Goal: Task Accomplishment & Management: Manage account settings

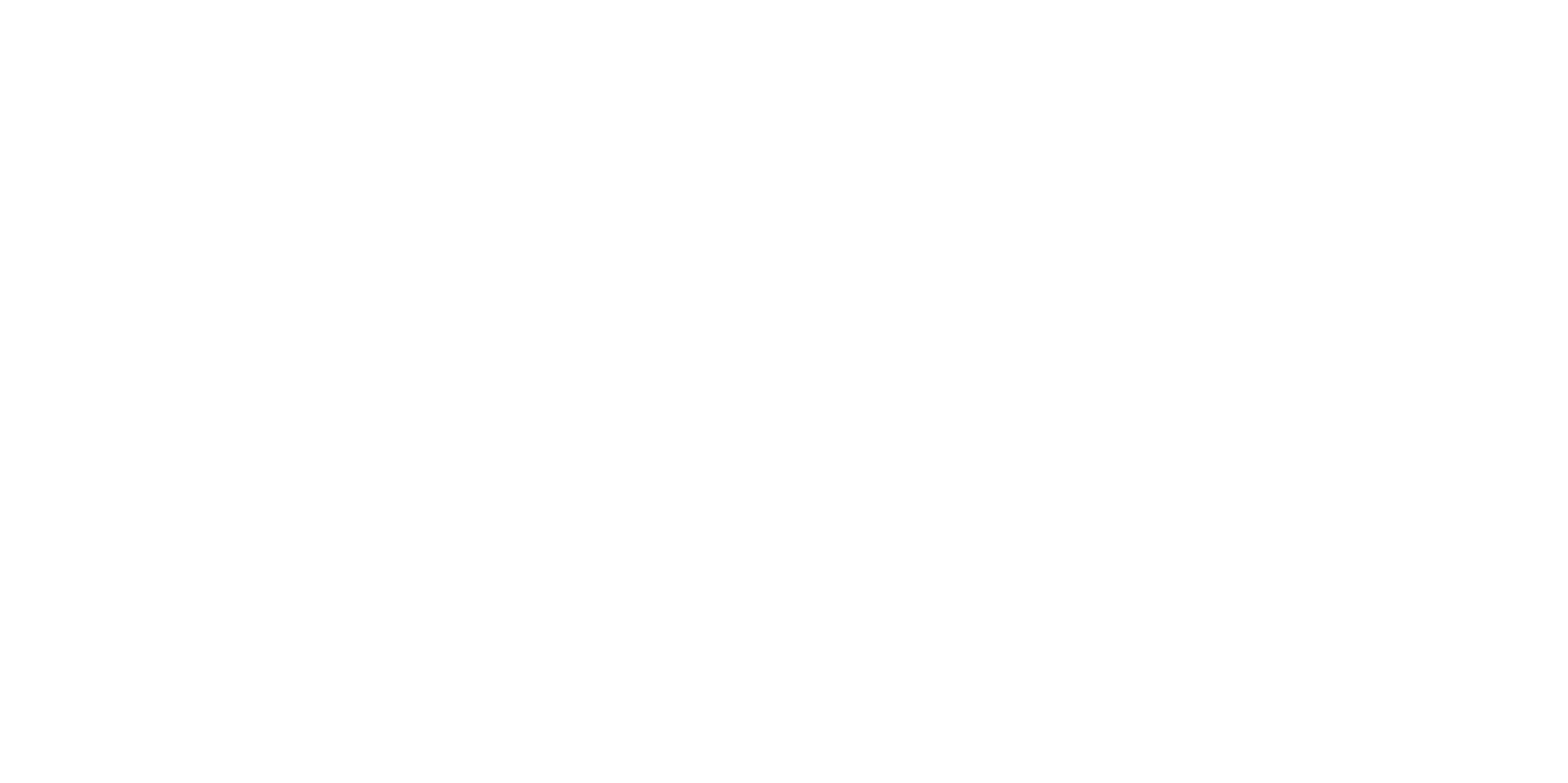
click at [1524, 0] on html at bounding box center [784, 0] width 1568 height 0
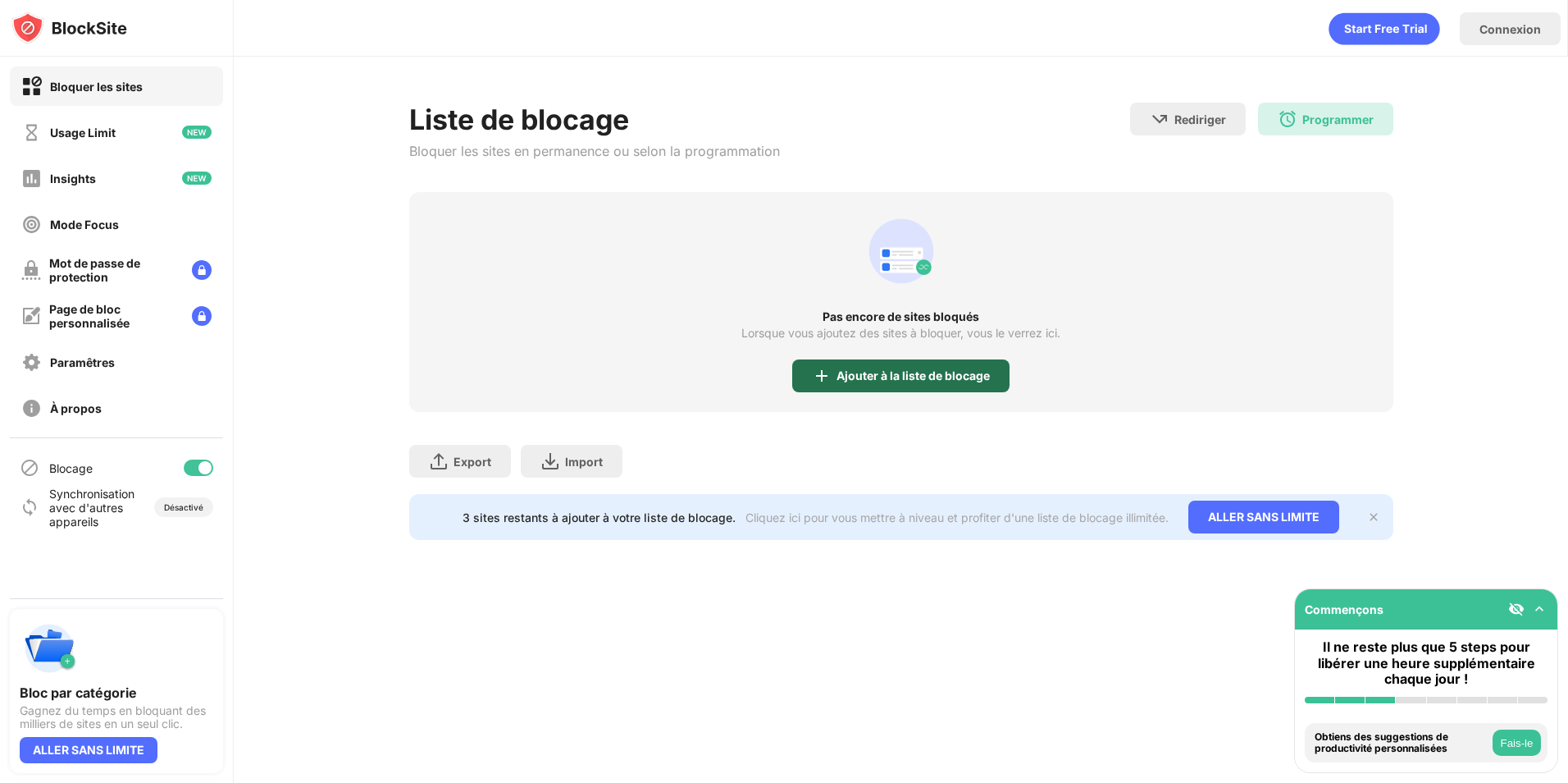
click at [906, 364] on div "Ajouter à la liste de blocage" at bounding box center [901, 376] width 217 height 33
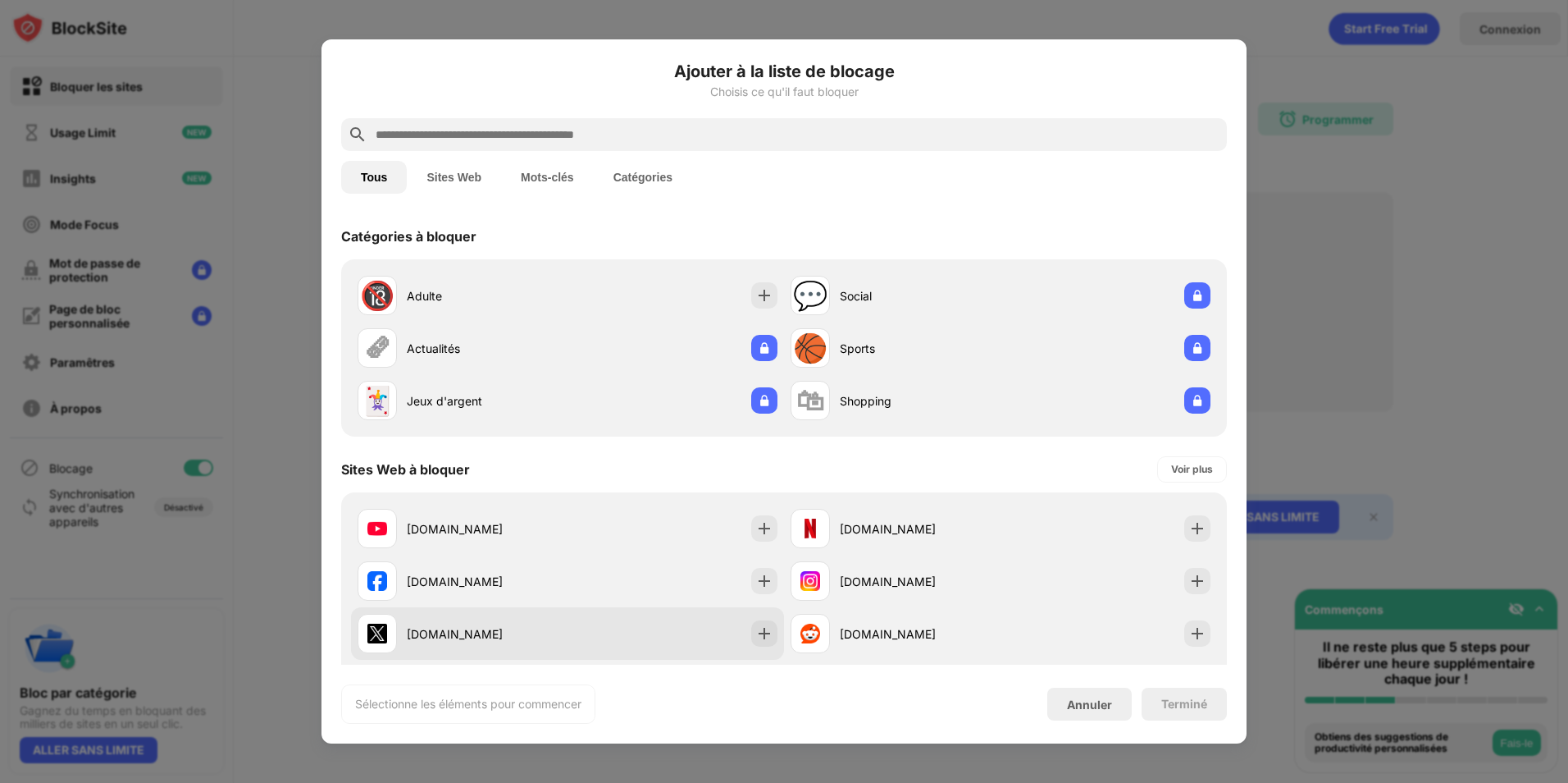
click at [744, 635] on div "[DOMAIN_NAME]" at bounding box center [567, 634] width 433 height 52
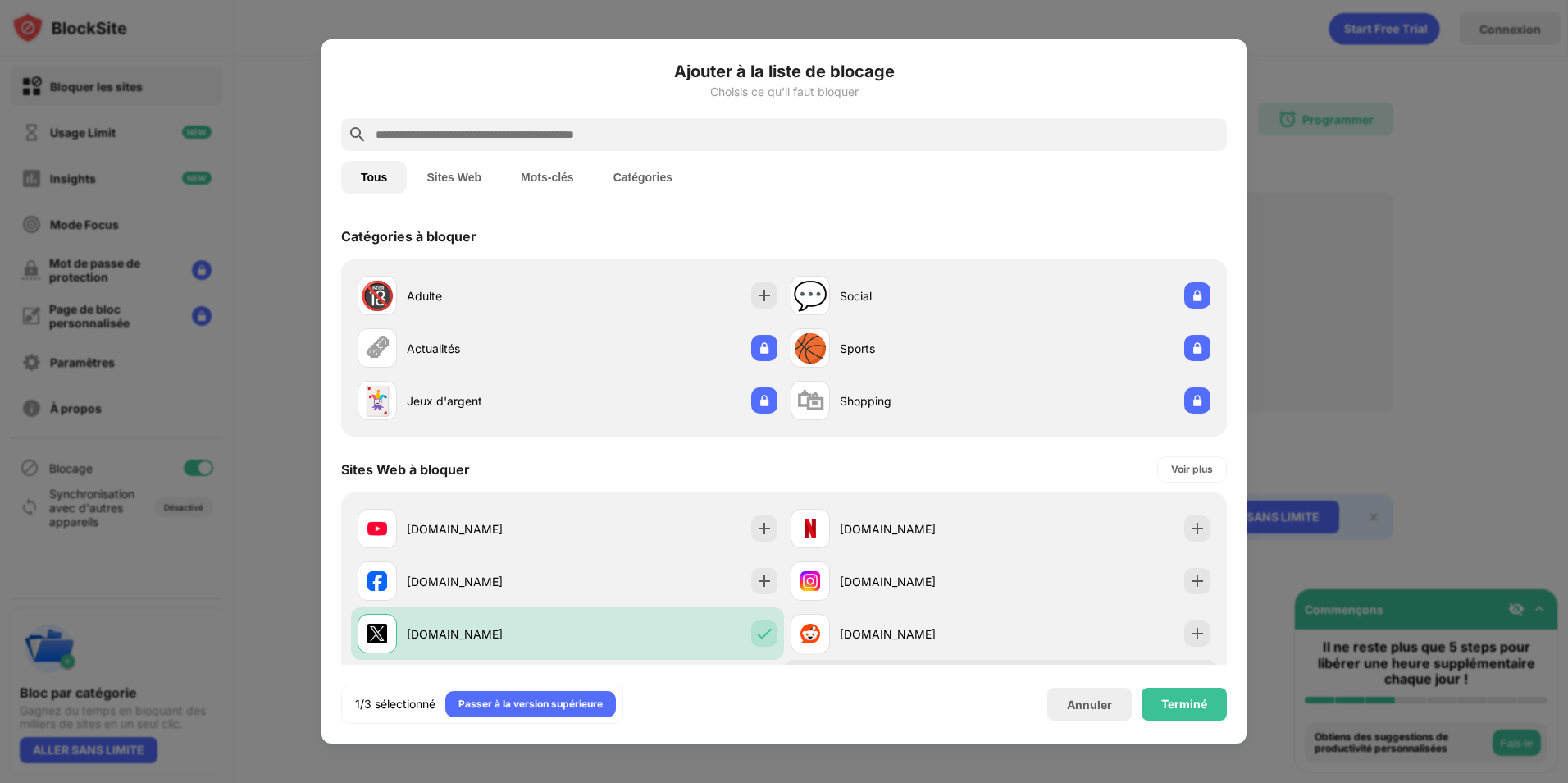
scroll to position [164, 0]
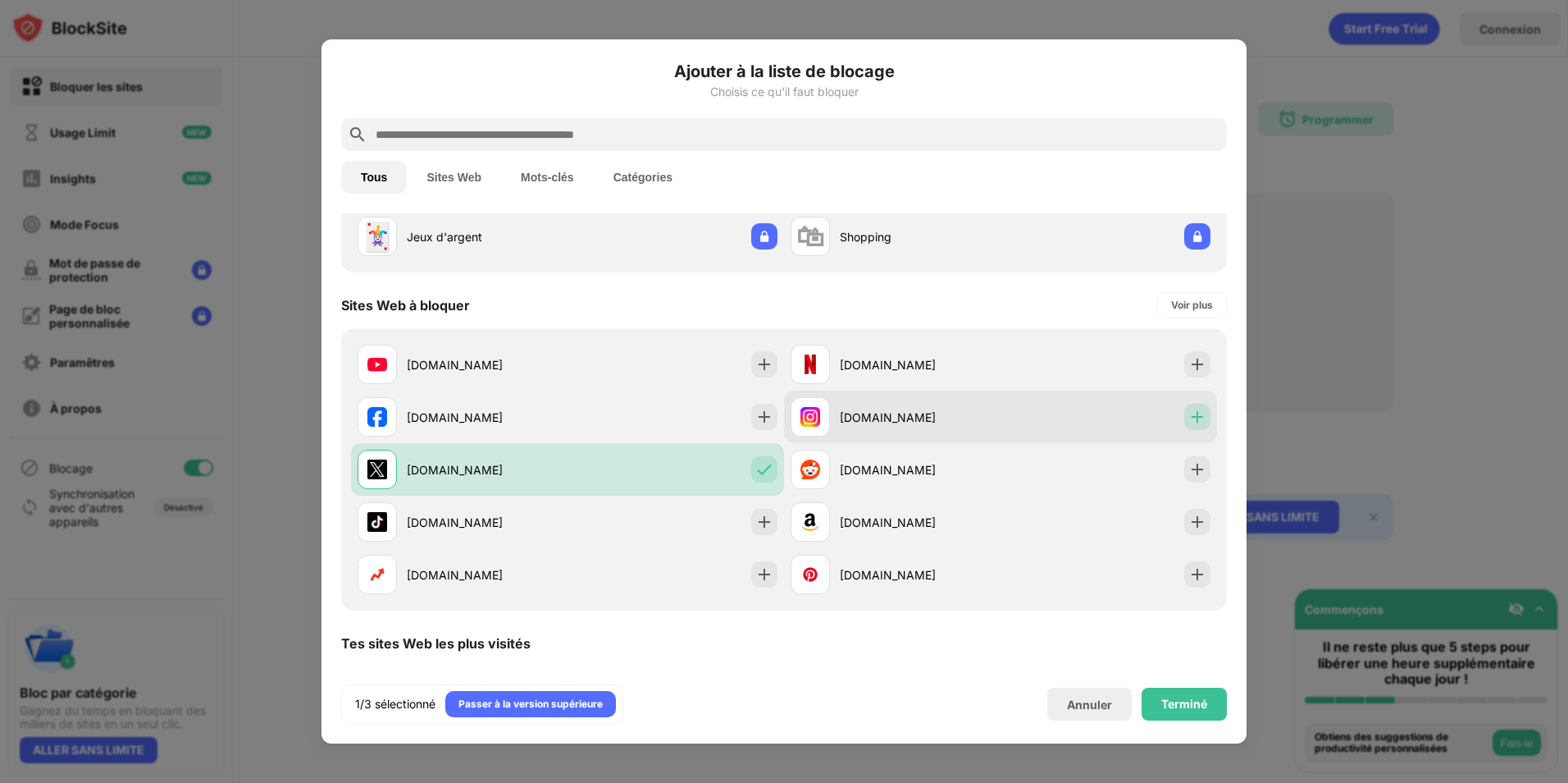
click at [1191, 414] on img at bounding box center [1197, 417] width 16 height 16
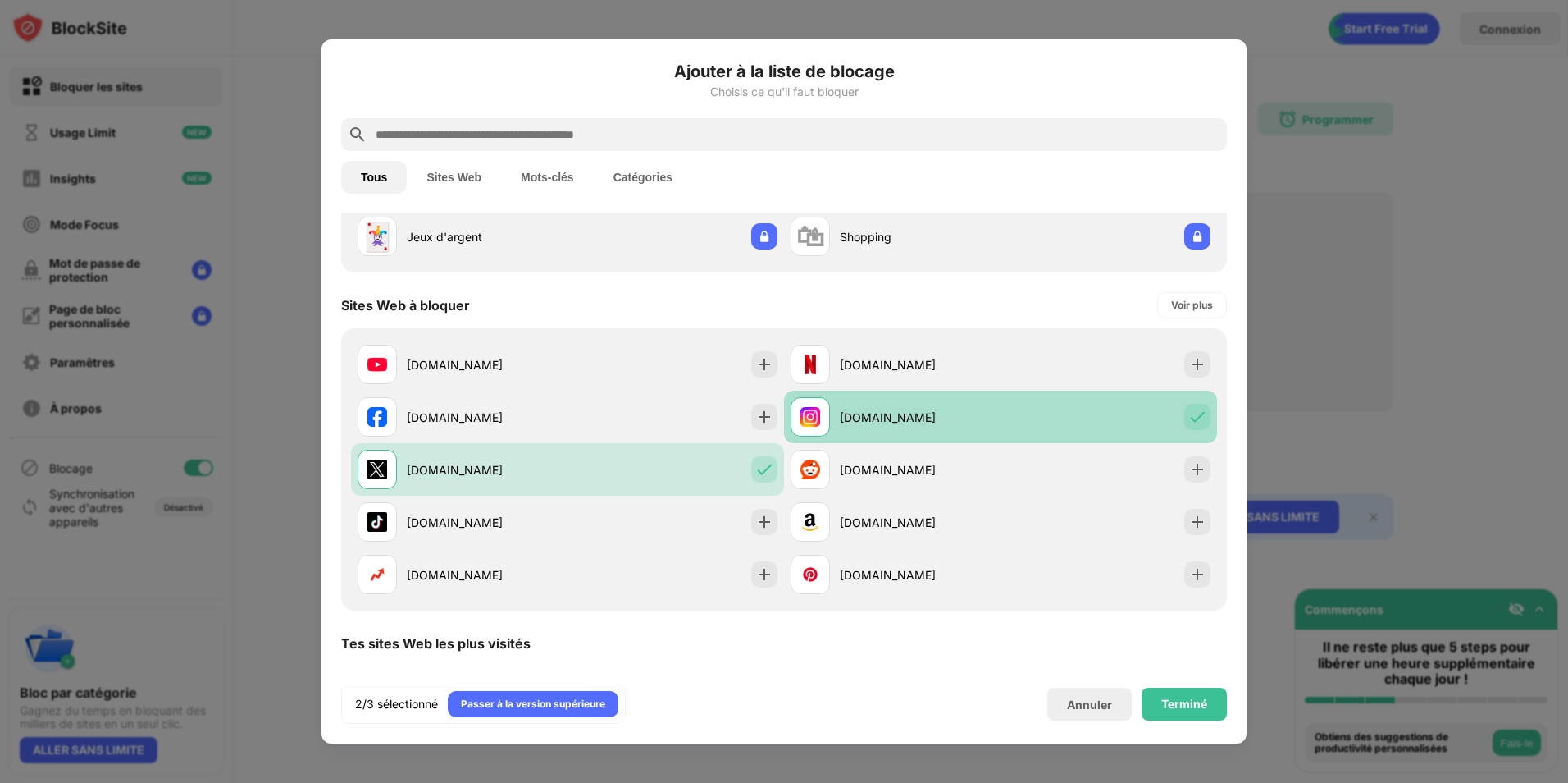
click at [1189, 417] on img at bounding box center [1197, 417] width 16 height 16
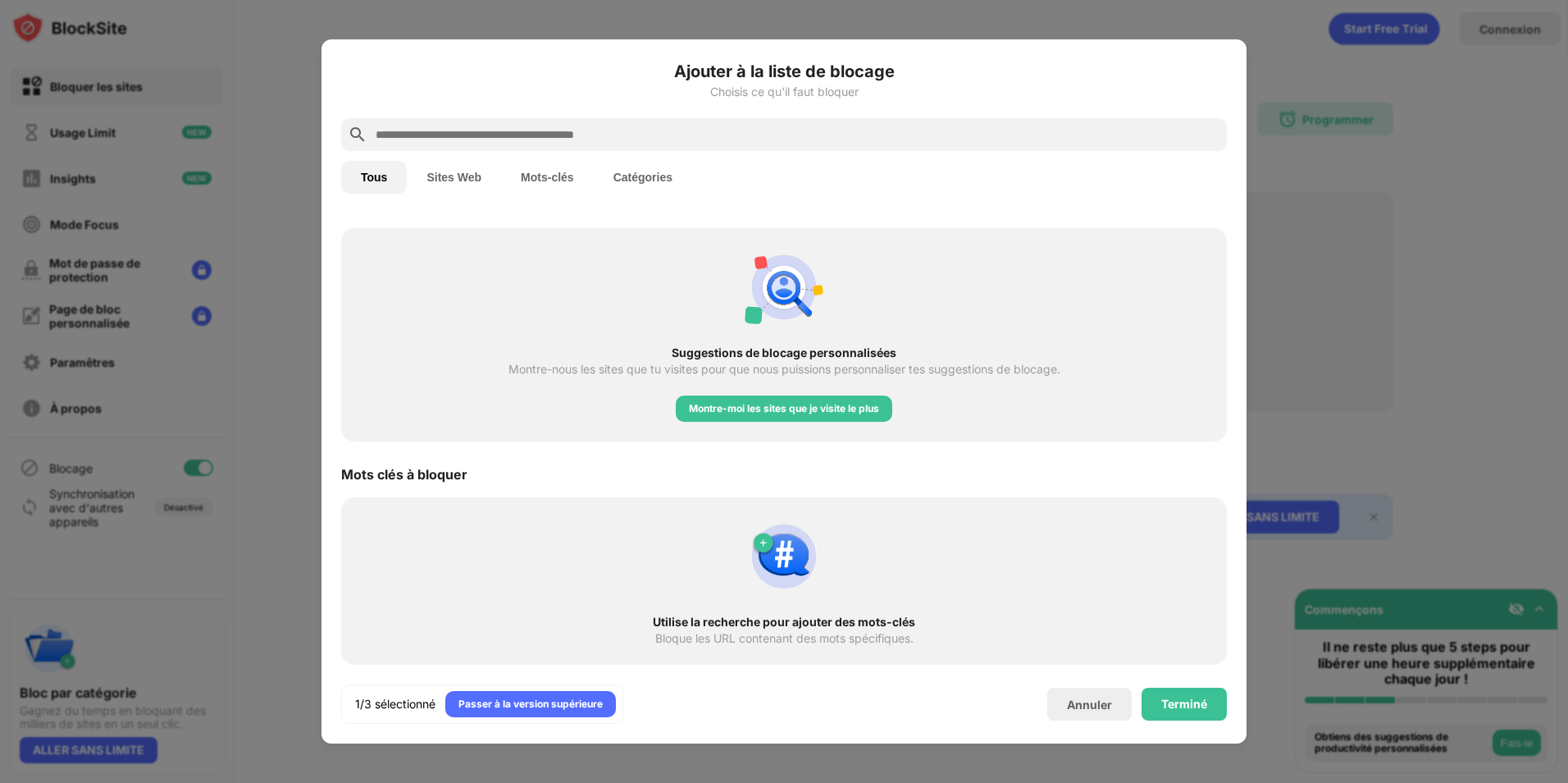
scroll to position [0, 0]
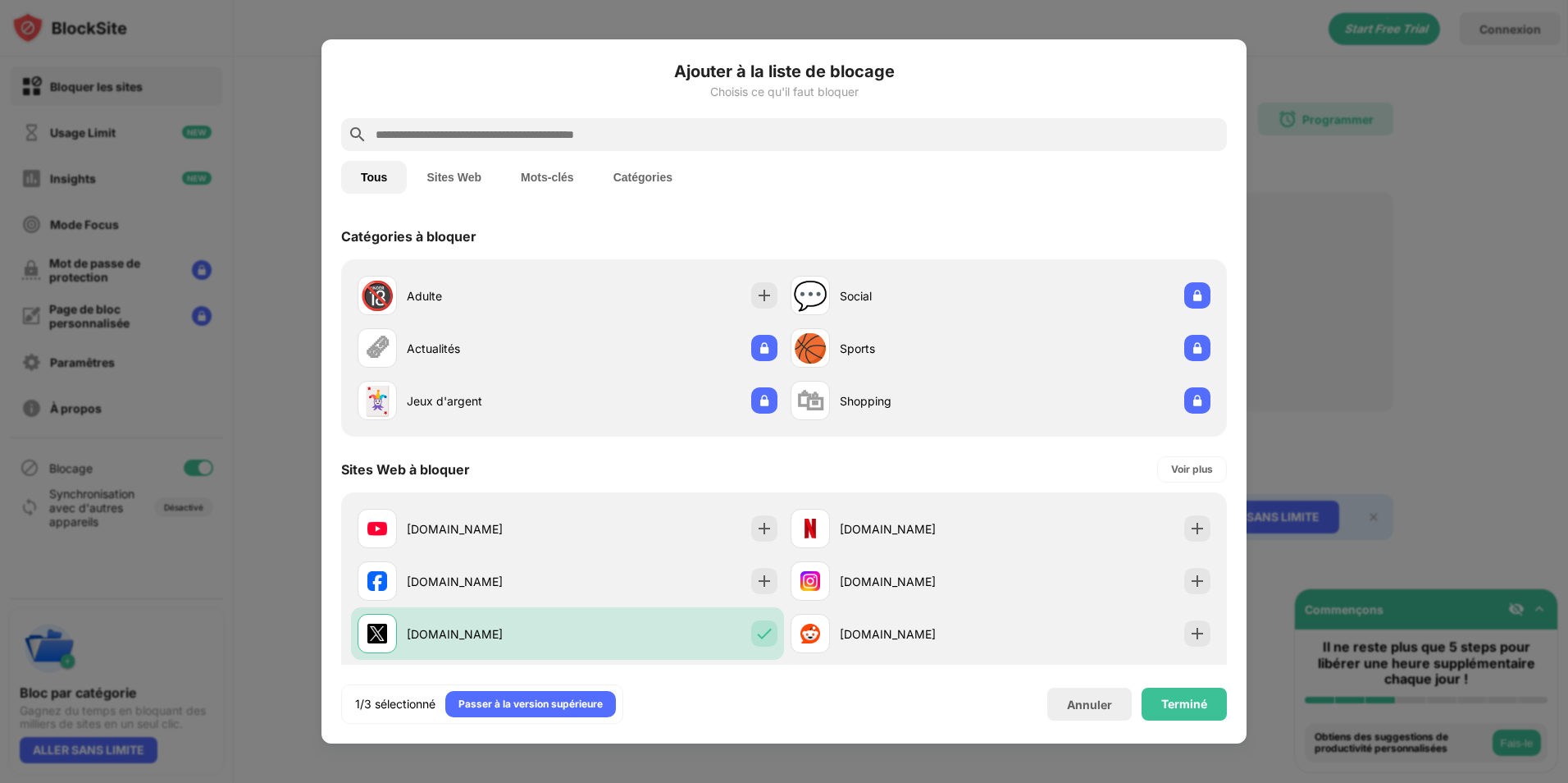
click at [474, 172] on button "Sites Web" at bounding box center [453, 177] width 94 height 33
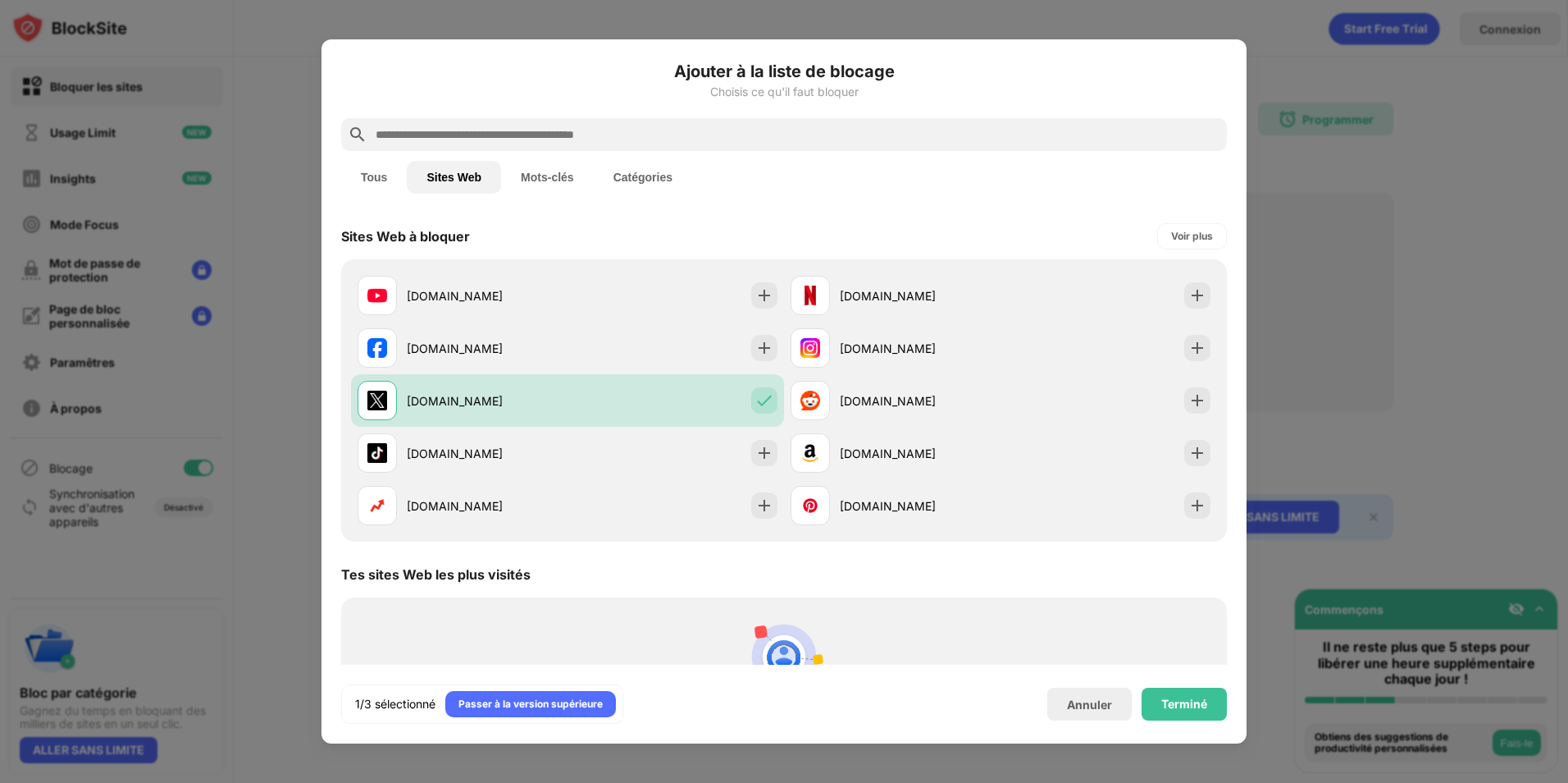
click at [683, 130] on input "text" at bounding box center [797, 135] width 846 height 19
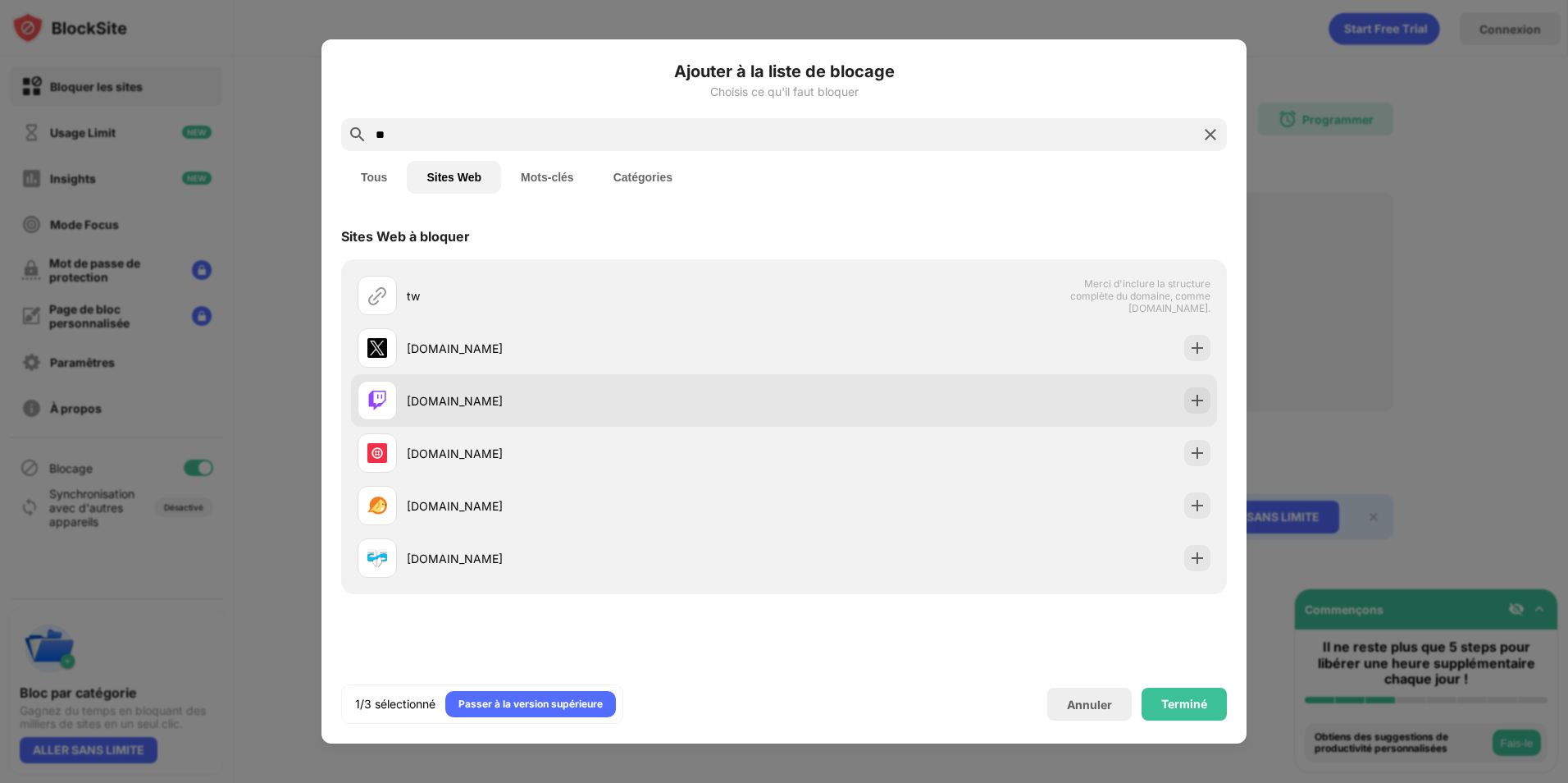
type input "**"
click at [1198, 386] on div "[DOMAIN_NAME]" at bounding box center [784, 400] width 866 height 52
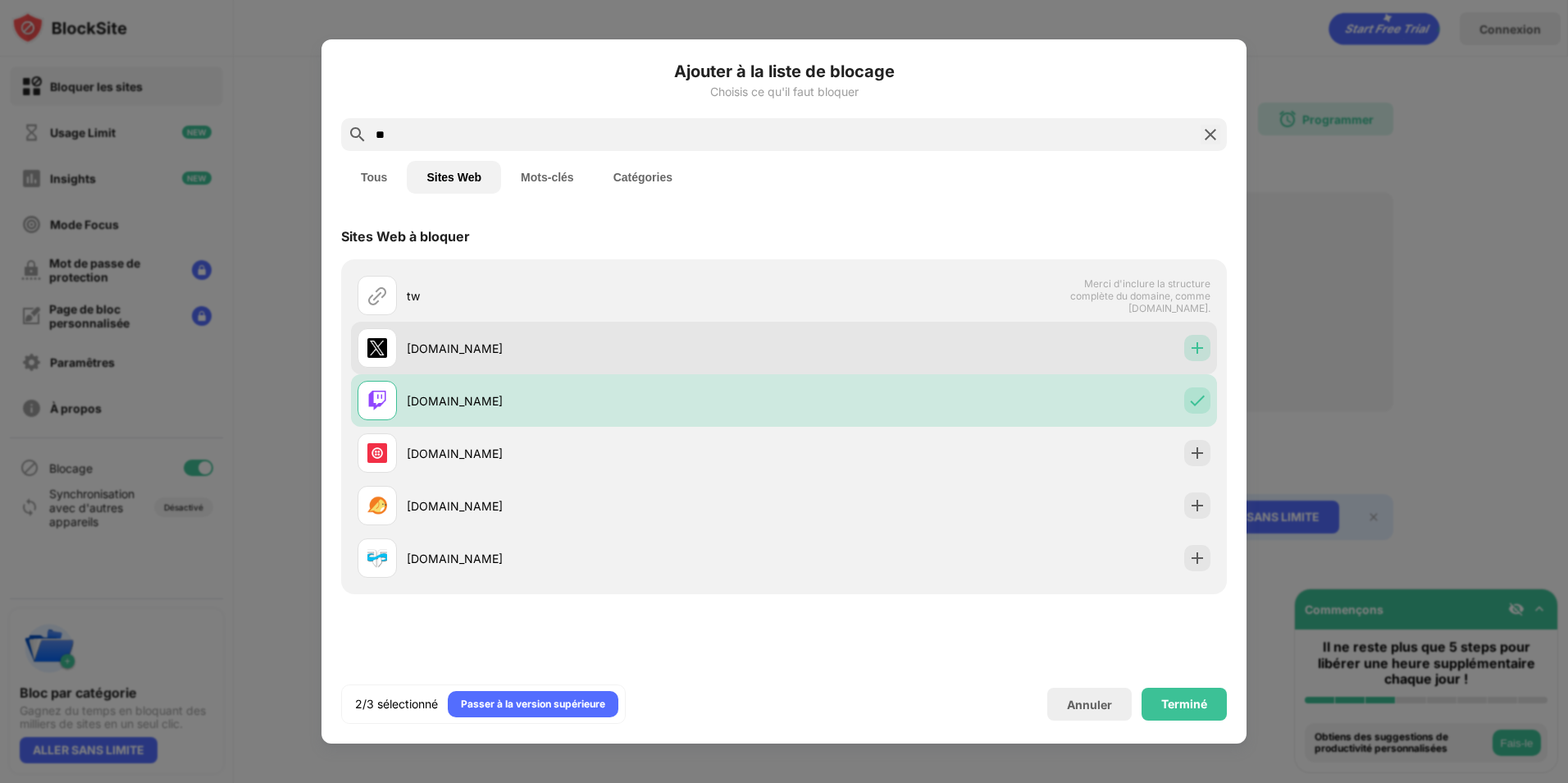
click at [1201, 351] on img at bounding box center [1197, 348] width 16 height 16
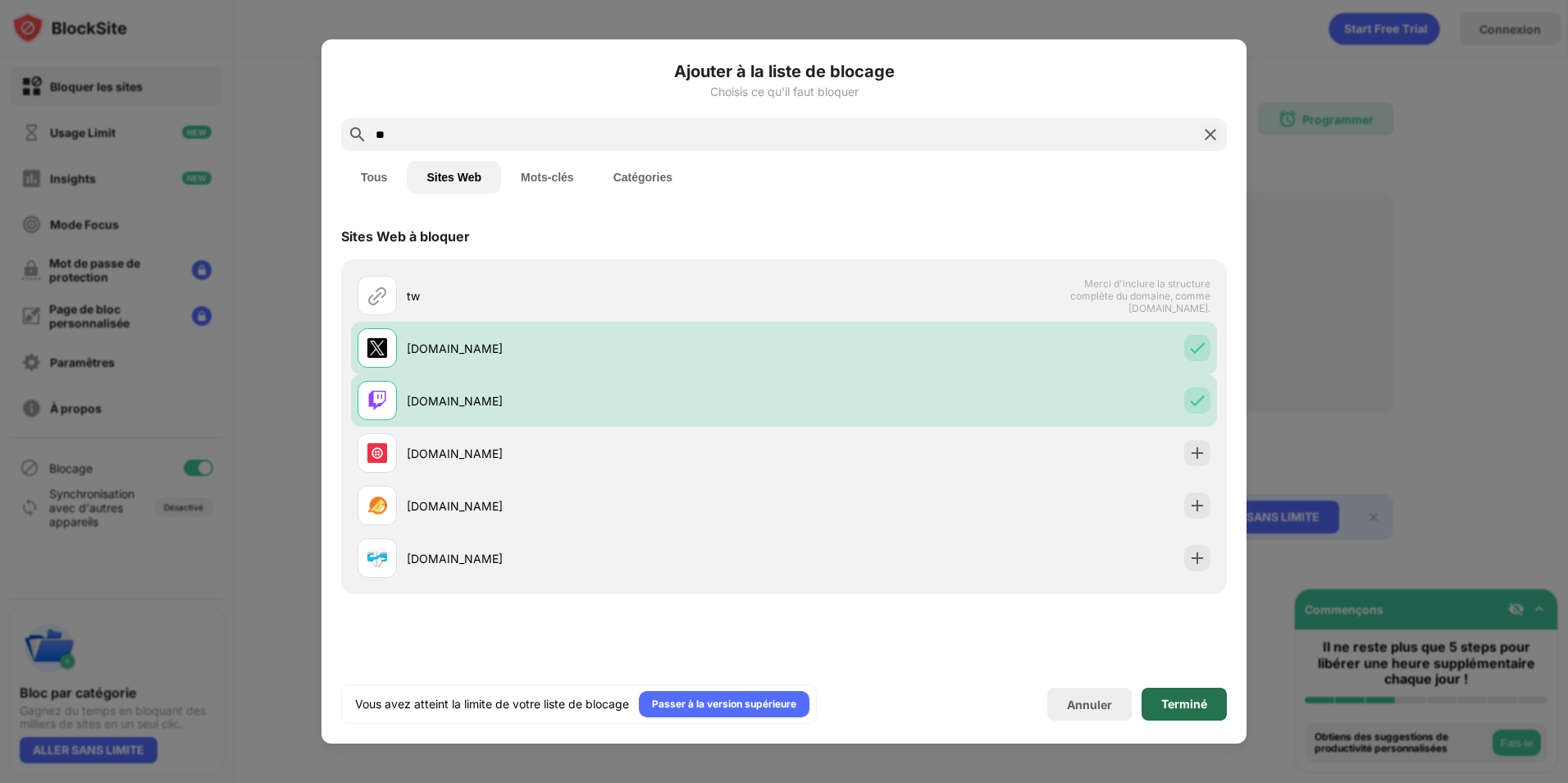
click at [1181, 690] on div "Terminé" at bounding box center [1184, 705] width 85 height 33
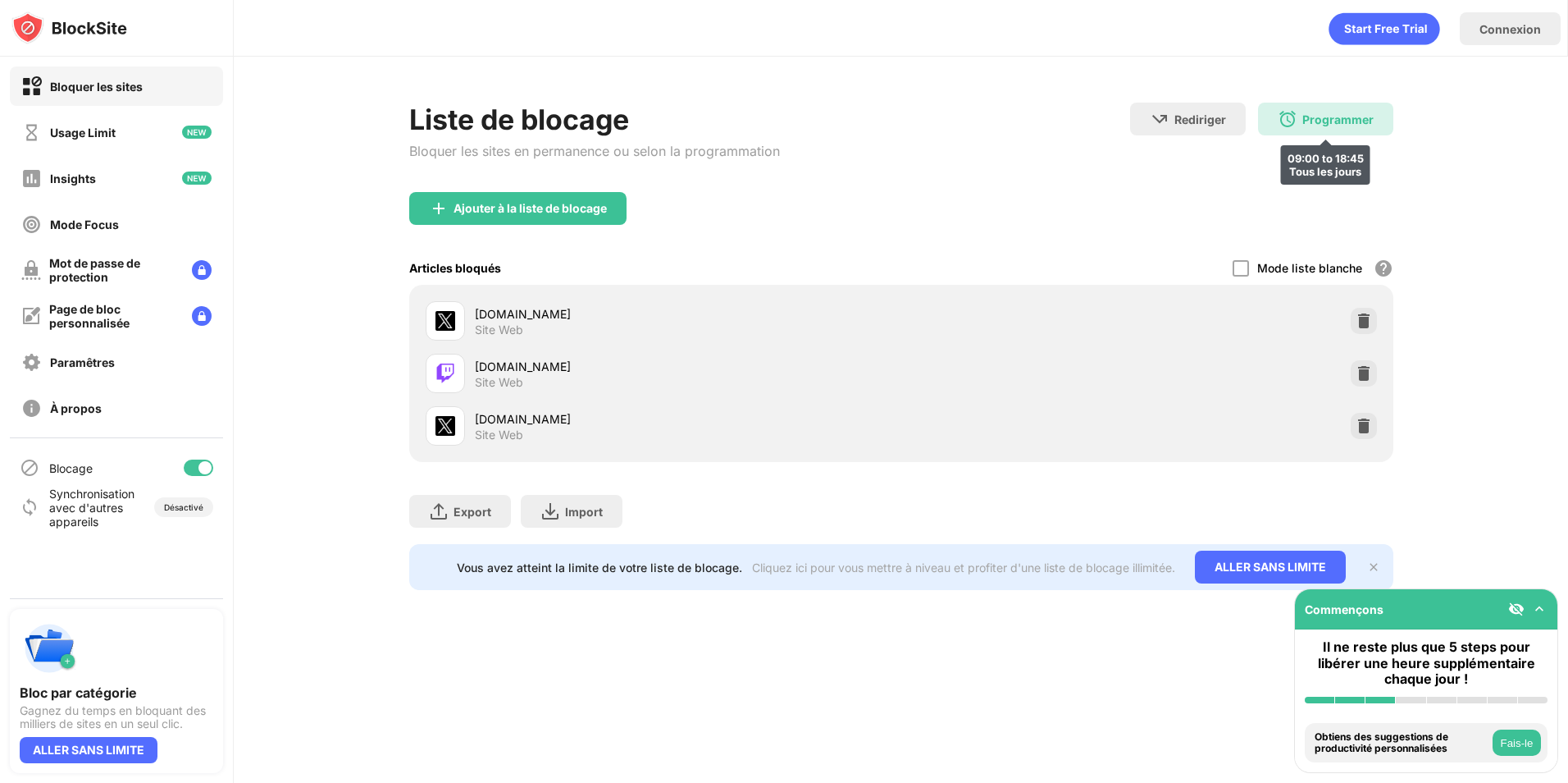
click at [1289, 115] on img at bounding box center [1287, 119] width 19 height 19
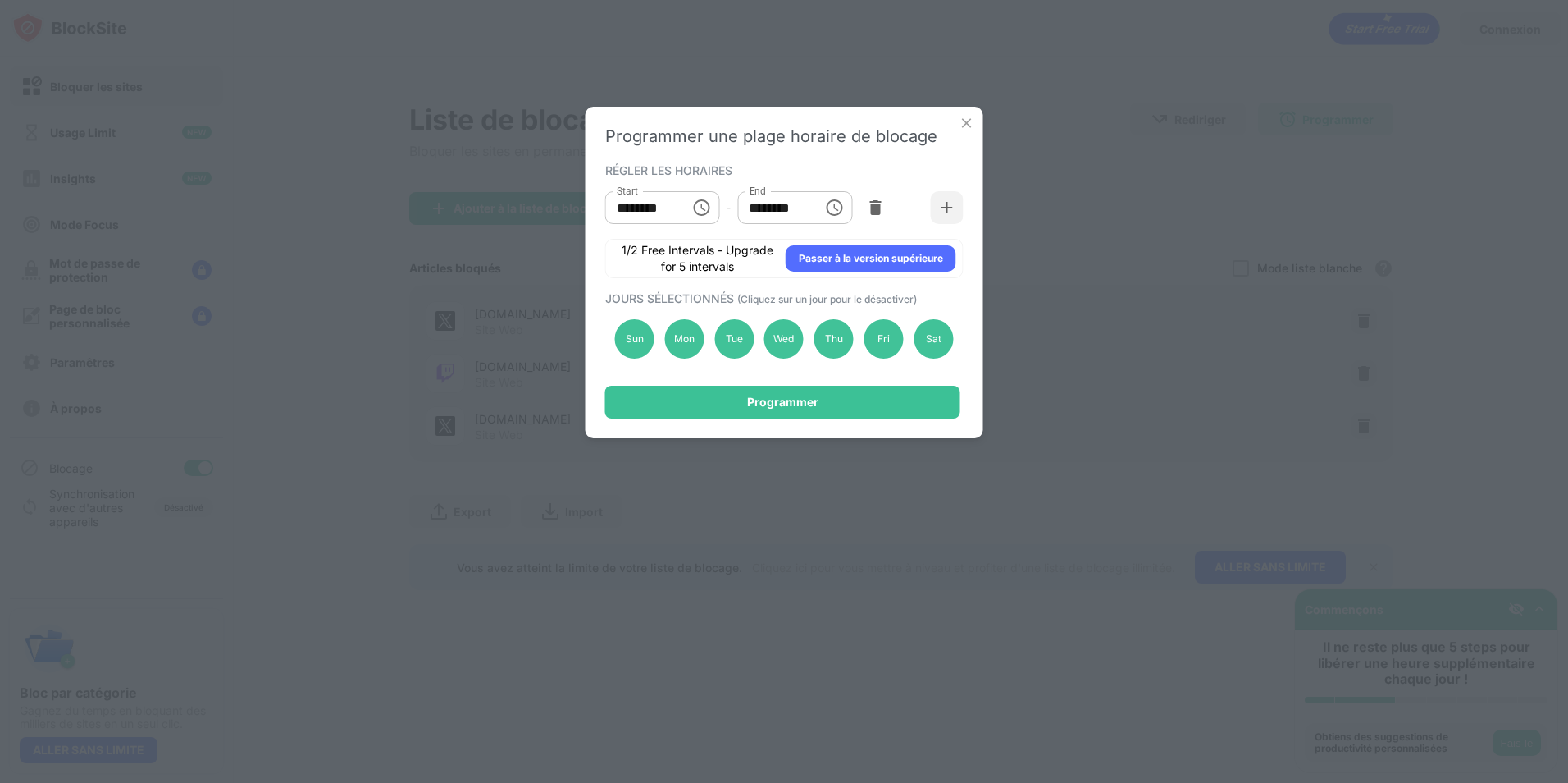
drag, startPoint x: 1352, startPoint y: 234, endPoint x: 1132, endPoint y: 243, distance: 220.2
click at [1345, 236] on div "Programmer une plage horaire de blocage RÉGLER LES HORAIRES Start ******** Star…" at bounding box center [784, 392] width 1568 height 783
click at [956, 120] on div "Programmer une plage horaire de blocage RÉGLER LES HORAIRES Start ******** Star…" at bounding box center [784, 272] width 398 height 331
click at [966, 121] on img at bounding box center [967, 123] width 16 height 16
